Goal: Task Accomplishment & Management: Manage account settings

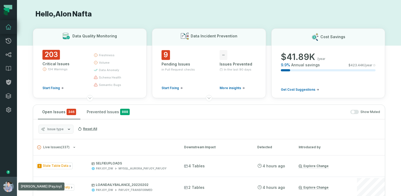
click at [4, 179] on button "Alon Nafta (PayJoy) alon@foundational.io" at bounding box center [8, 186] width 17 height 19
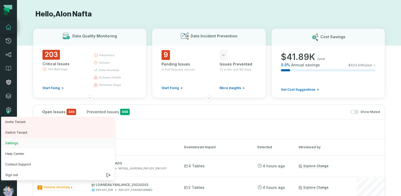
click at [15, 141] on button "Settings" at bounding box center [58, 143] width 114 height 11
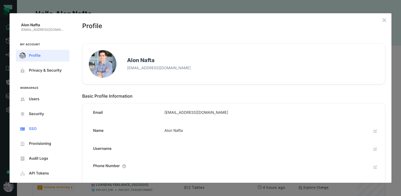
click at [37, 127] on span "SSO" at bounding box center [47, 129] width 36 height 4
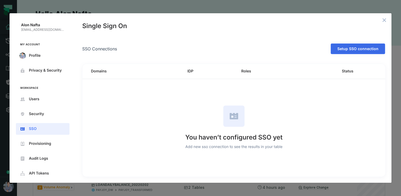
click at [0, 0] on span "Setup SSO connection" at bounding box center [0, 0] width 0 height 0
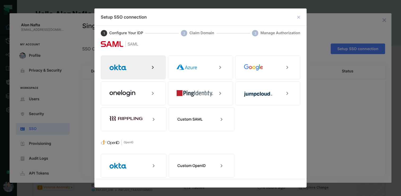
scroll to position [27, 0]
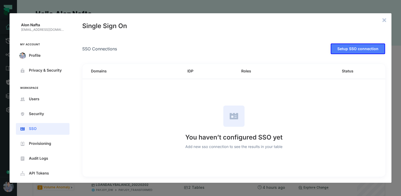
click at [386, 20] on icon "close admin-box" at bounding box center [384, 20] width 4 height 4
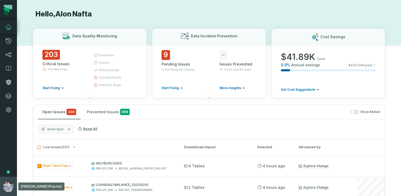
click at [8, 185] on img "button" at bounding box center [8, 186] width 11 height 11
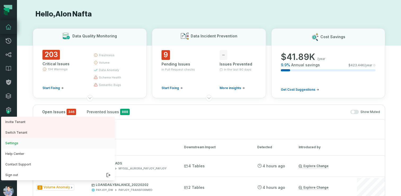
click at [22, 142] on button "Settings" at bounding box center [58, 143] width 114 height 11
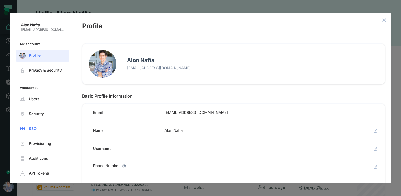
click at [39, 123] on button "SSO" at bounding box center [43, 129] width 54 height 12
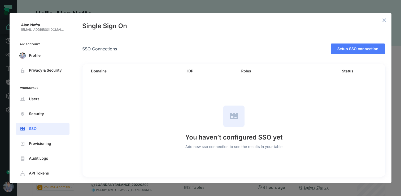
click at [358, 55] on div "Please notice, you must configure all SSO steps before you enable it. SSO Conne…" at bounding box center [234, 110] width 316 height 146
click at [357, 51] on button "Setup SSO connection" at bounding box center [358, 49] width 54 height 11
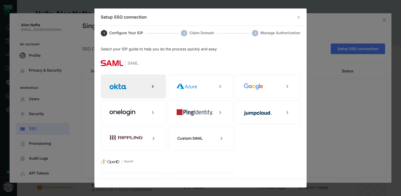
click at [146, 87] on div at bounding box center [133, 87] width 65 height 24
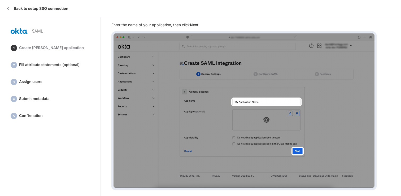
scroll to position [568, 0]
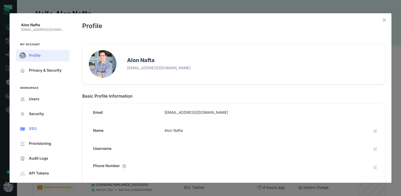
click at [44, 130] on span "SSO" at bounding box center [47, 129] width 36 height 4
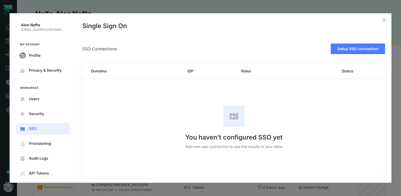
click at [386, 18] on button "close admin-box" at bounding box center [384, 19] width 7 height 7
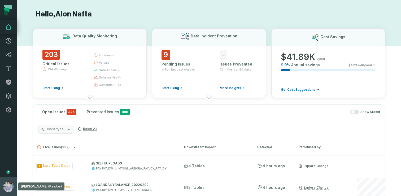
click at [8, 184] on img "button" at bounding box center [8, 186] width 11 height 11
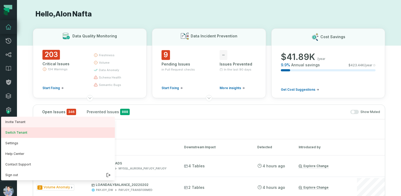
click at [24, 135] on button "Switch Tenant" at bounding box center [58, 132] width 114 height 11
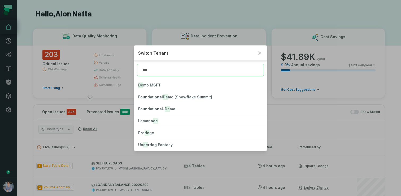
type input "****"
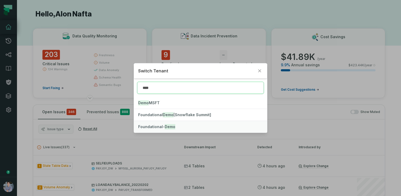
click at [165, 125] on mark "Demo" at bounding box center [170, 126] width 11 height 5
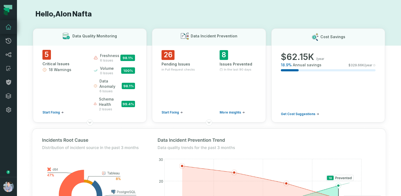
click at [16, 150] on button "button" at bounding box center [8, 147] width 17 height 60
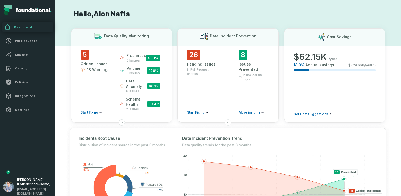
click at [16, 150] on button "button" at bounding box center [27, 147] width 55 height 60
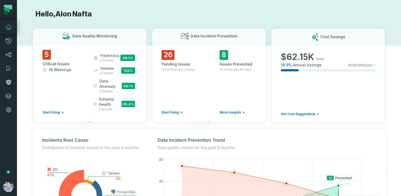
click at [15, 150] on button "button" at bounding box center [8, 147] width 17 height 60
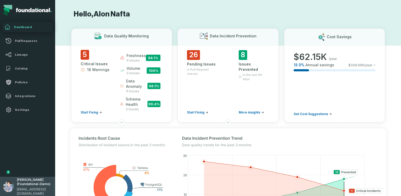
click at [41, 186] on span "[PERSON_NAME] (Foundational-Demo)" at bounding box center [34, 182] width 35 height 8
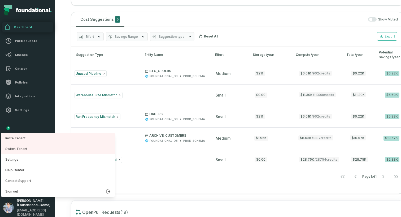
scroll to position [666, 0]
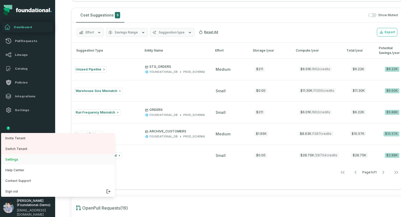
click at [23, 161] on button "Settings" at bounding box center [58, 159] width 114 height 11
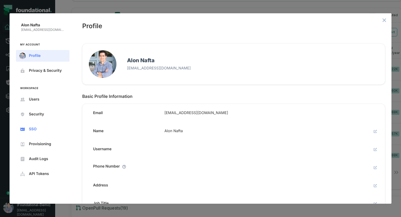
click at [38, 124] on button "SSO" at bounding box center [43, 129] width 54 height 12
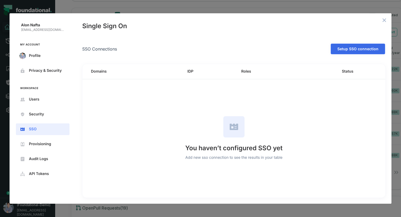
click at [0, 0] on span "Setup SSO connection" at bounding box center [0, 0] width 0 height 0
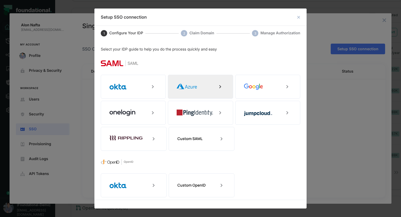
scroll to position [6, 0]
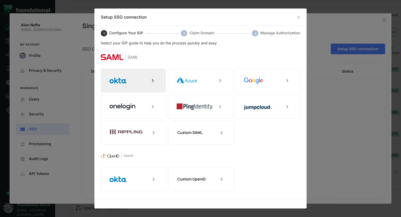
click at [143, 79] on div at bounding box center [133, 80] width 65 height 24
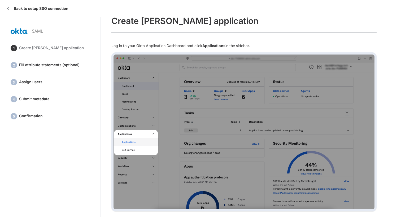
scroll to position [14, 0]
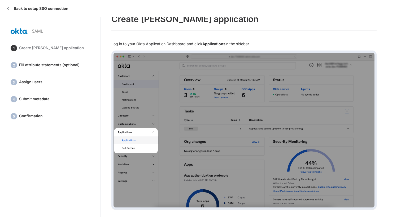
click at [187, 41] on p "Log in to your Okta Application Dashboard and click Applications in the sidebar." at bounding box center [243, 43] width 265 height 5
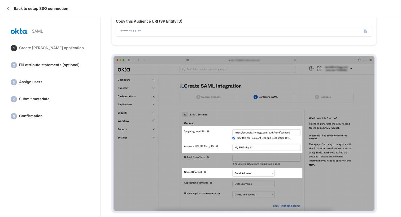
scroll to position [821, 0]
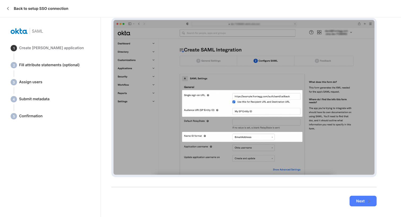
click at [31, 63] on span "Fill attribute statements (optional)" at bounding box center [54, 65] width 71 height 5
click at [373, 196] on button "Next" at bounding box center [363, 200] width 27 height 11
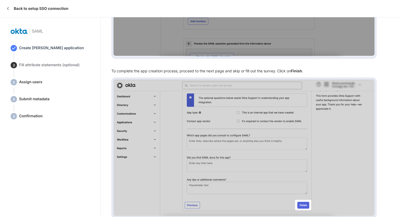
scroll to position [287, 0]
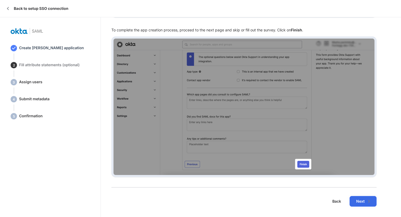
click at [373, 196] on button "Next" at bounding box center [363, 201] width 27 height 11
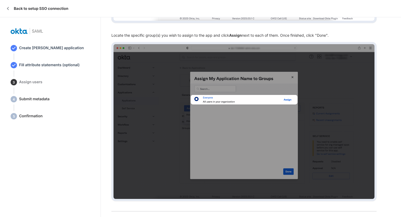
scroll to position [231, 0]
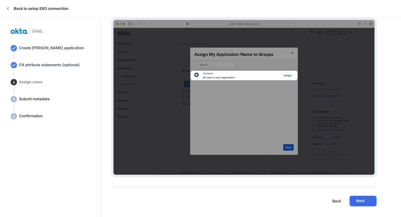
click at [372, 196] on button "Next" at bounding box center [363, 200] width 27 height 11
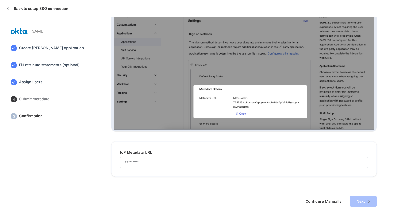
scroll to position [113, 0]
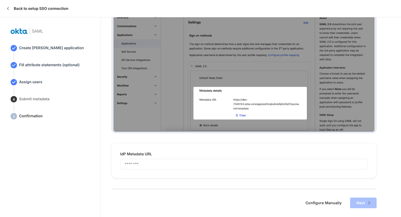
click at [50, 47] on span "Create SAML application" at bounding box center [54, 48] width 71 height 5
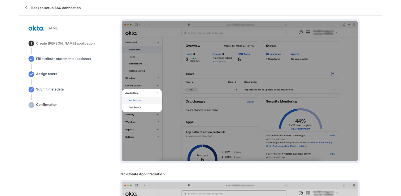
scroll to position [44, 0]
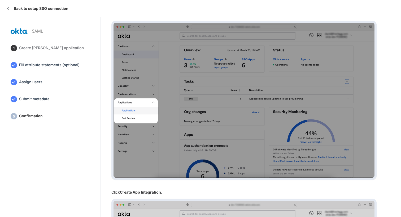
click at [103, 83] on div "**********" at bounding box center [251, 116] width 300 height 199
click at [138, 108] on img at bounding box center [243, 100] width 265 height 159
click at [192, 64] on img at bounding box center [243, 100] width 265 height 159
click at [209, 6] on div "Back to setup SSO connection" at bounding box center [200, 8] width 401 height 17
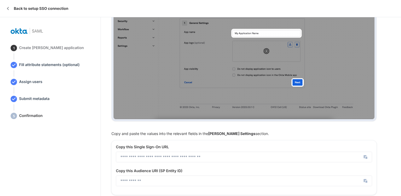
scroll to position [635, 0]
click at [366, 156] on icon "Copy" at bounding box center [365, 156] width 3 height 3
click at [365, 183] on icon "Copy" at bounding box center [366, 181] width 8 height 8
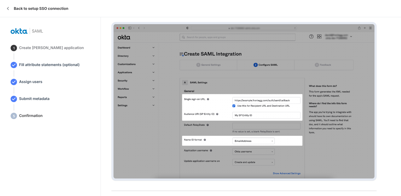
scroll to position [816, 0]
click at [39, 80] on span "Assign users" at bounding box center [54, 82] width 71 height 5
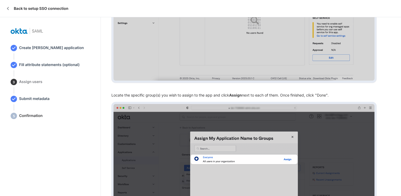
scroll to position [252, 0]
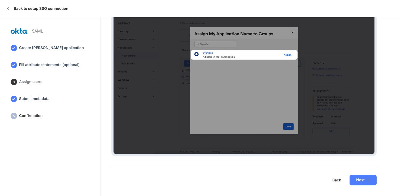
click at [37, 99] on span "Submit metadata" at bounding box center [54, 99] width 71 height 5
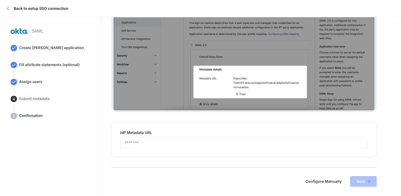
scroll to position [135, 0]
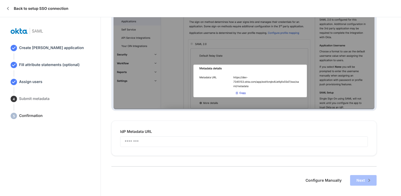
click at [0, 0] on span "Configure Manually" at bounding box center [0, 0] width 0 height 0
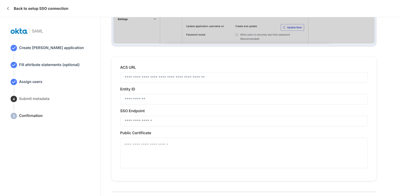
scroll to position [204, 0]
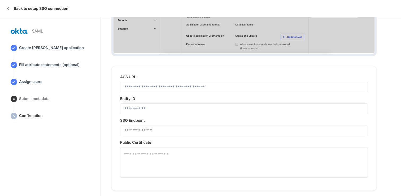
click at [31, 99] on span "Submit metadata" at bounding box center [54, 99] width 71 height 5
click at [27, 114] on span "Confirmation" at bounding box center [54, 116] width 71 height 5
click at [29, 116] on span "Confirmation" at bounding box center [54, 116] width 71 height 5
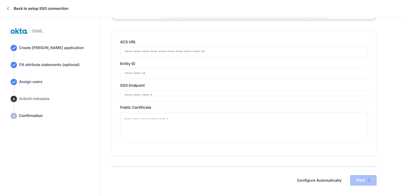
click at [0, 0] on span "Configure Automatically" at bounding box center [0, 0] width 0 height 0
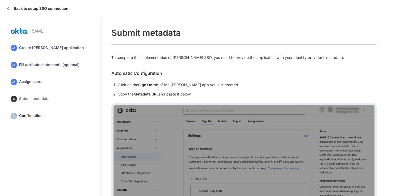
scroll to position [135, 0]
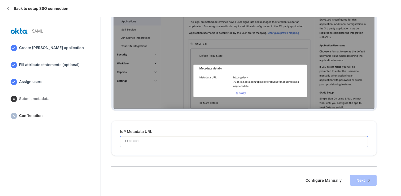
click at [178, 144] on input "IdP Metadata URL" at bounding box center [243, 142] width 247 height 10
click at [182, 167] on form "**********" at bounding box center [243, 153] width 265 height 65
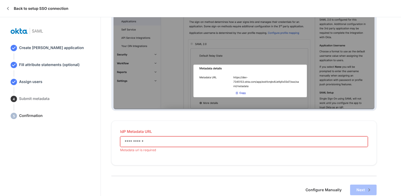
click at [163, 141] on input "**********" at bounding box center [243, 142] width 247 height 10
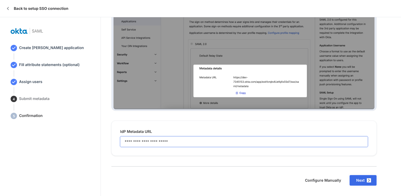
type input "**********"
click at [368, 179] on icon "Next" at bounding box center [369, 180] width 4 height 4
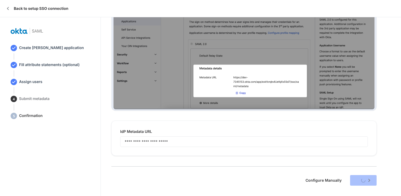
scroll to position [0, 0]
